Goal: Navigation & Orientation: Find specific page/section

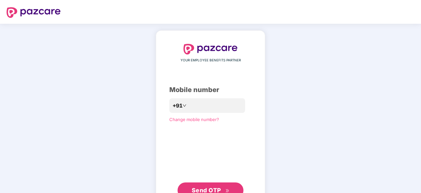
click at [198, 96] on div "YOUR EMPLOYEE BENEFITS PARTNER Mobile number +91 Change mobile number? Send OTP" at bounding box center [210, 121] width 82 height 154
click at [198, 106] on input "number" at bounding box center [215, 105] width 54 height 11
type input "**********"
click at [226, 184] on button "Send OTP" at bounding box center [211, 191] width 66 height 16
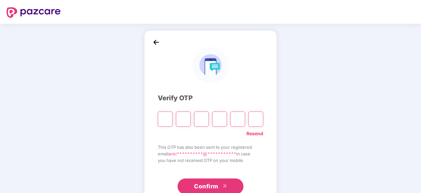
paste input "*"
type input "*"
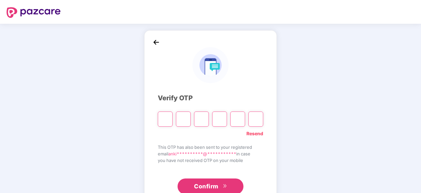
type input "*"
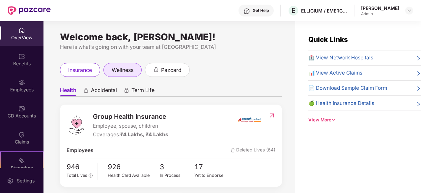
click at [130, 70] on span "wellness" at bounding box center [123, 70] width 22 height 8
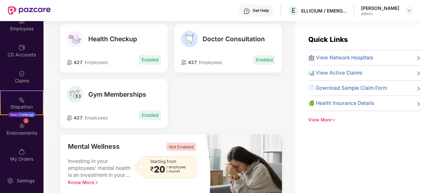
scroll to position [99, 0]
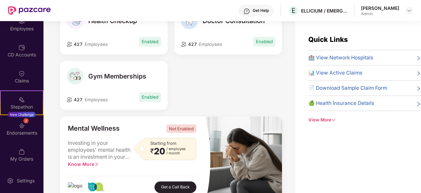
click at [73, 75] on img at bounding box center [75, 76] width 17 height 17
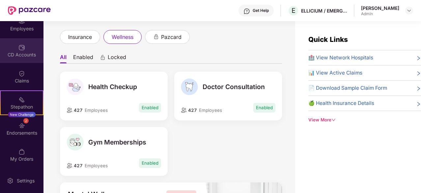
scroll to position [0, 0]
